Goal: Transaction & Acquisition: Purchase product/service

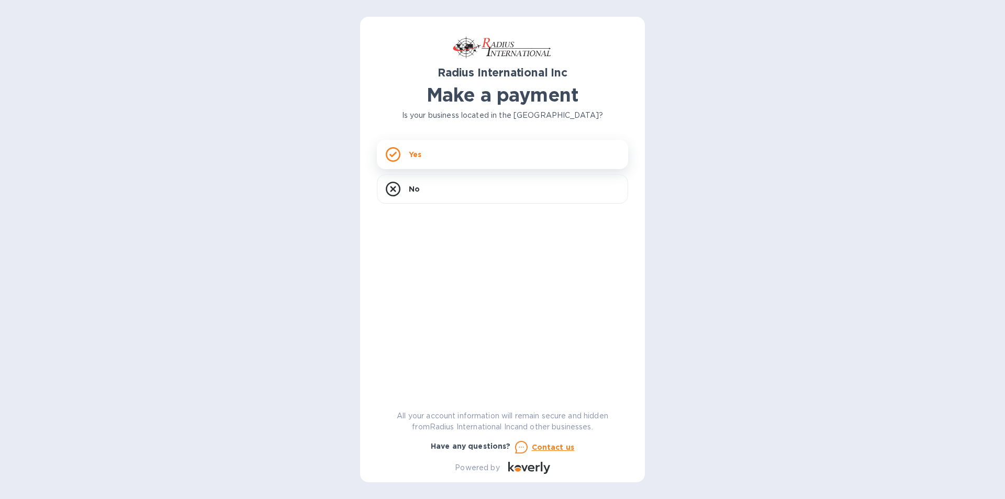
click at [461, 162] on div "Yes" at bounding box center [502, 154] width 251 height 29
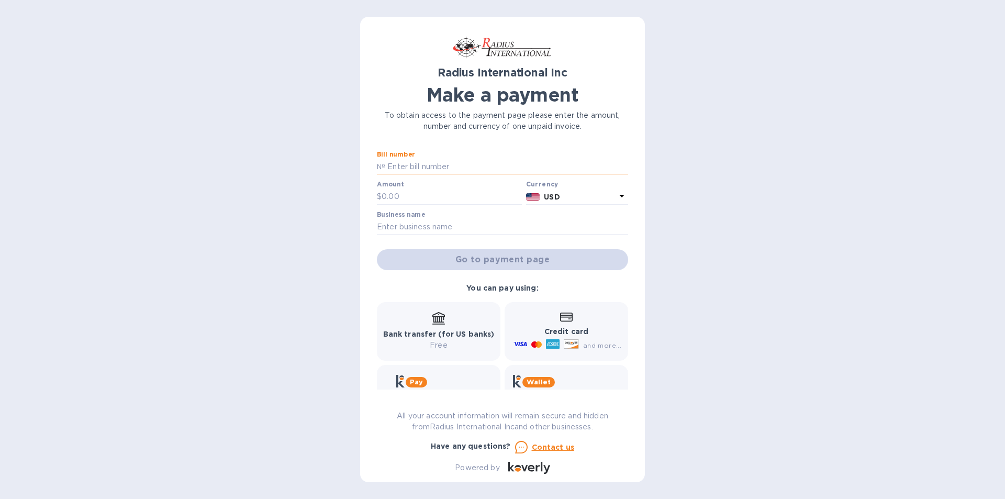
click at [399, 167] on input "text" at bounding box center [506, 167] width 243 height 16
type input "95474a"
type input "6,479"
click at [410, 228] on input "text" at bounding box center [502, 227] width 251 height 16
type input "global flooring"
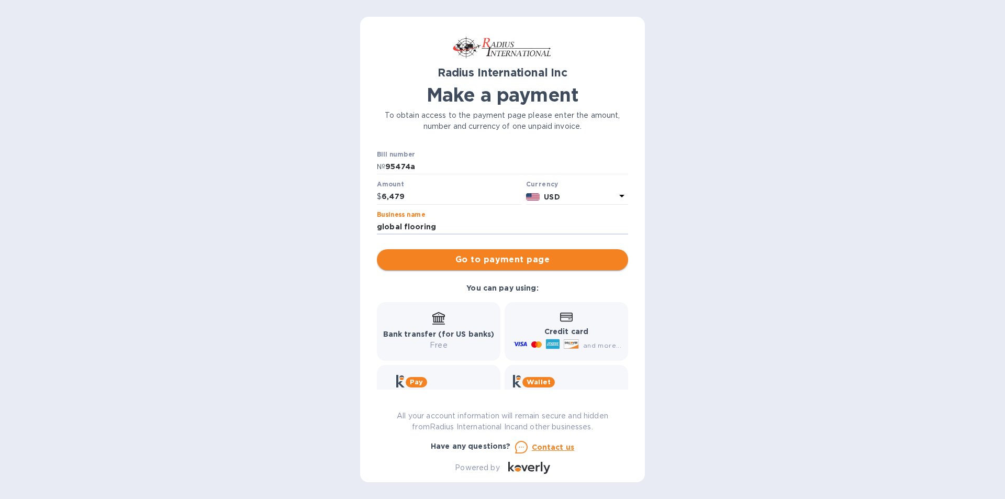
click at [451, 261] on span "Go to payment page" at bounding box center [502, 259] width 235 height 13
